Goal: Transaction & Acquisition: Subscribe to service/newsletter

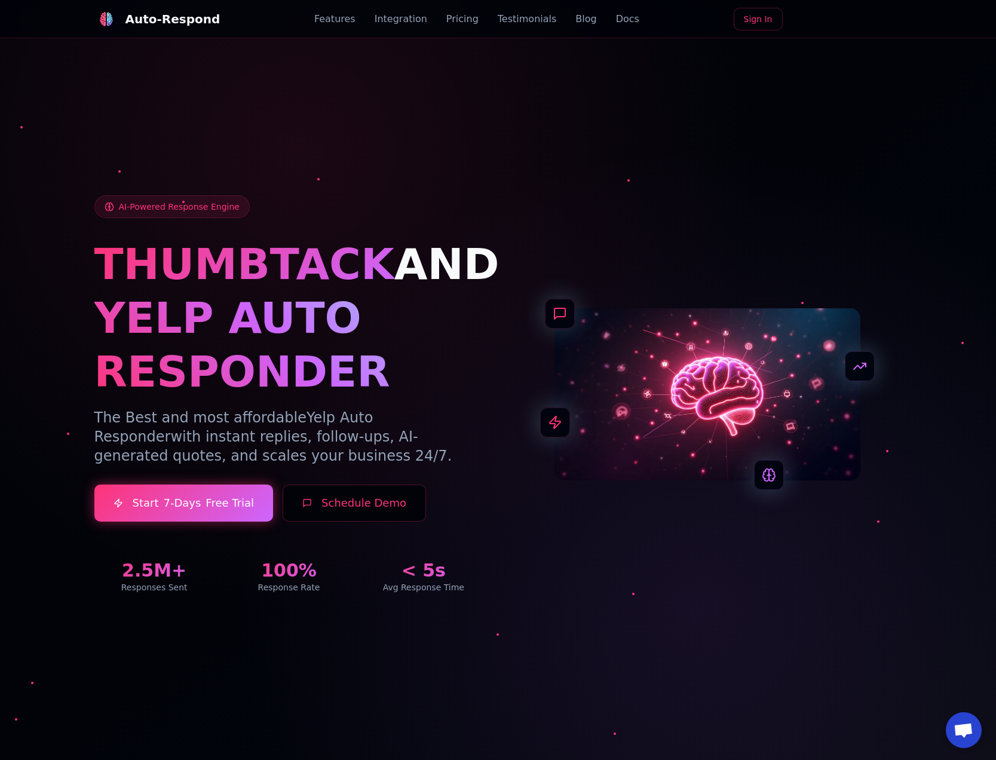
click at [214, 415] on p "The Best and most affordable Yelp Auto Responder with instant replies, follow-u…" at bounding box center [289, 436] width 390 height 57
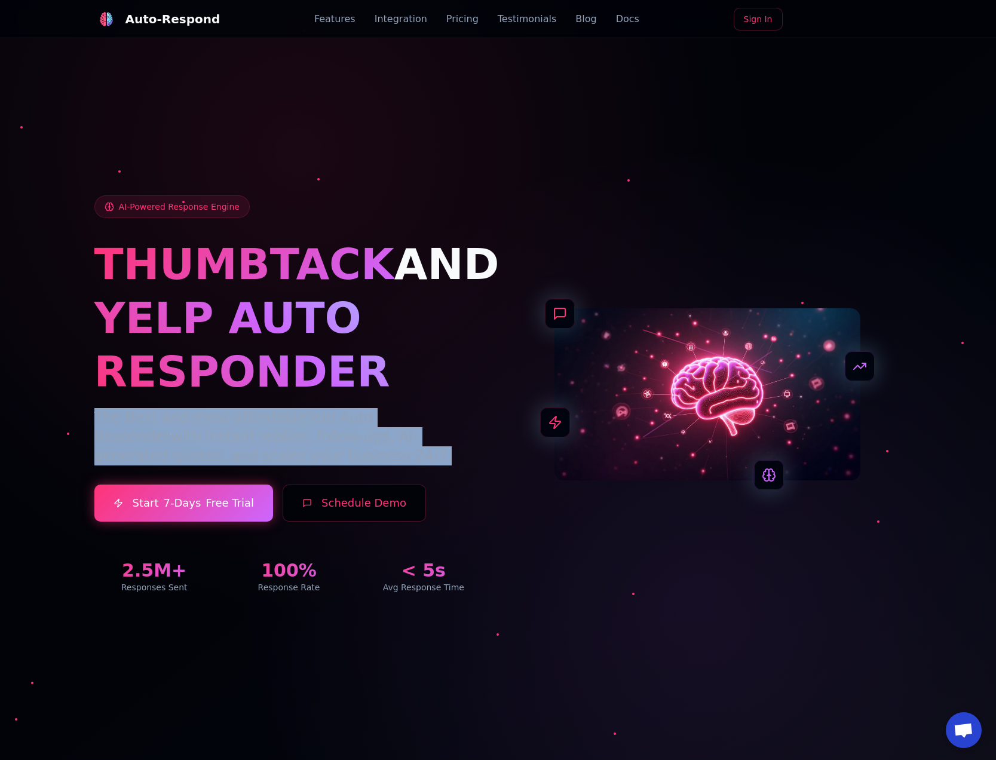
click at [214, 415] on p "The Best and most affordable Yelp Auto Responder with instant replies, follow-u…" at bounding box center [289, 436] width 390 height 57
click at [461, 13] on link "Pricing" at bounding box center [462, 19] width 32 height 14
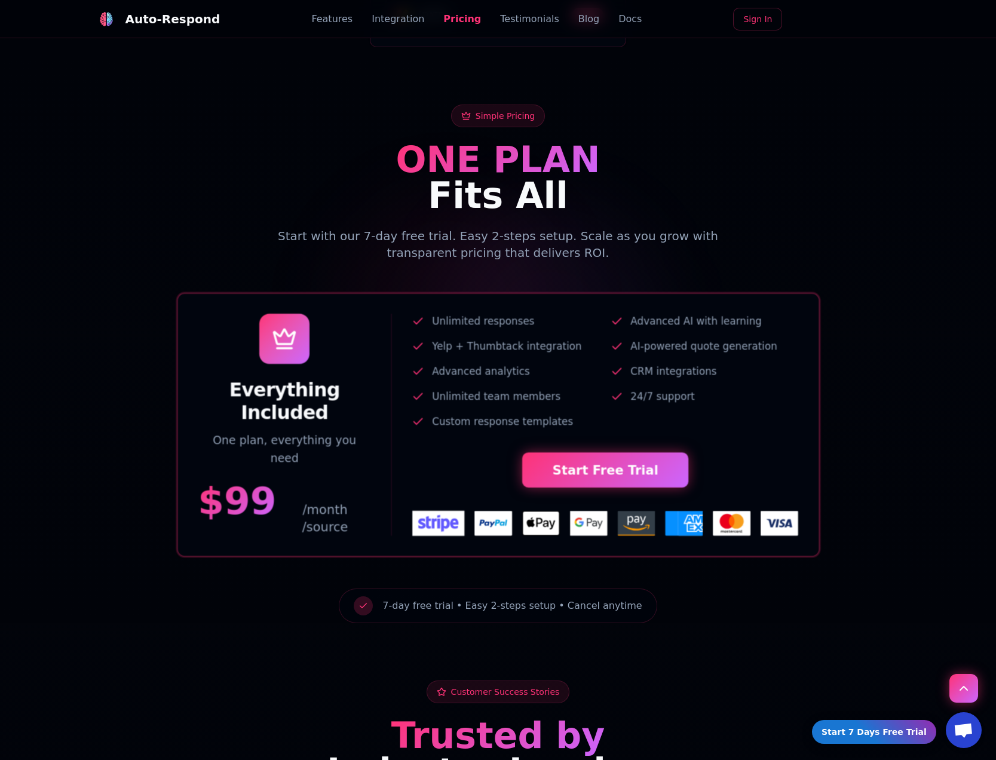
click at [336, 501] on span "/month /source" at bounding box center [324, 518] width 93 height 35
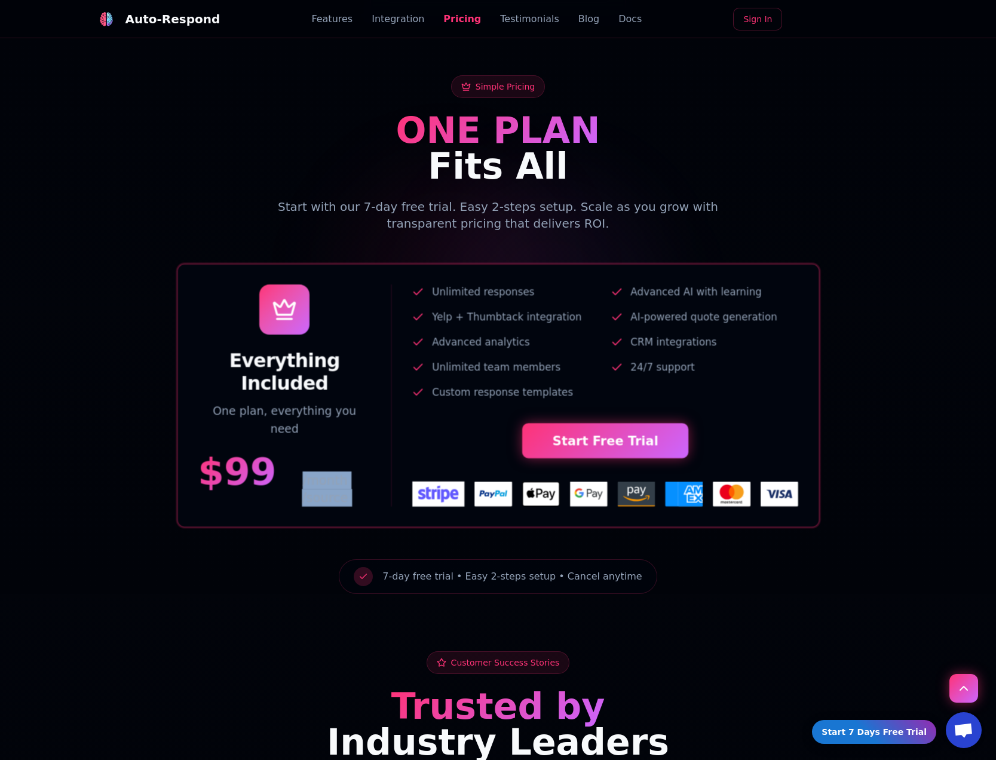
scroll to position [2504, 0]
